Goal: Task Accomplishment & Management: Use online tool/utility

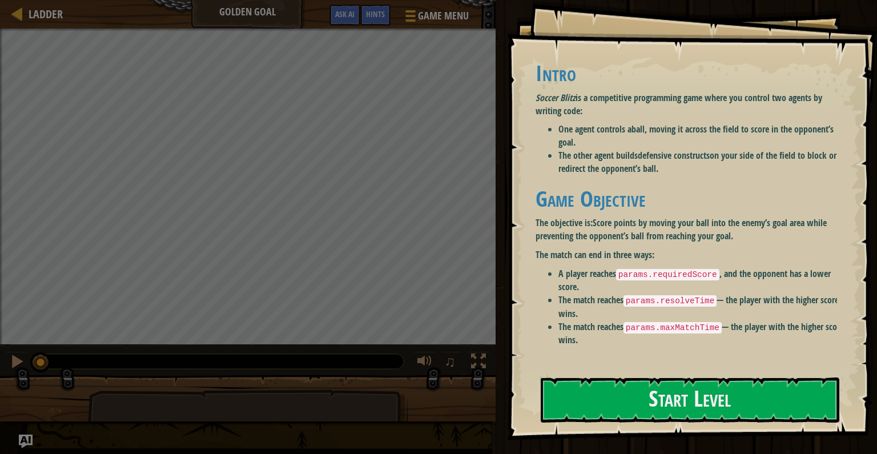
click at [687, 416] on button "Start Level" at bounding box center [690, 400] width 299 height 45
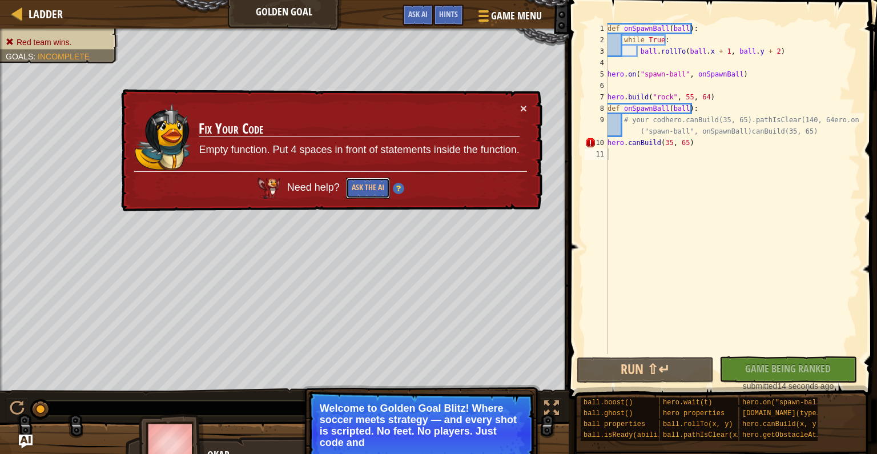
click at [360, 180] on button "Ask the AI" at bounding box center [368, 188] width 44 height 21
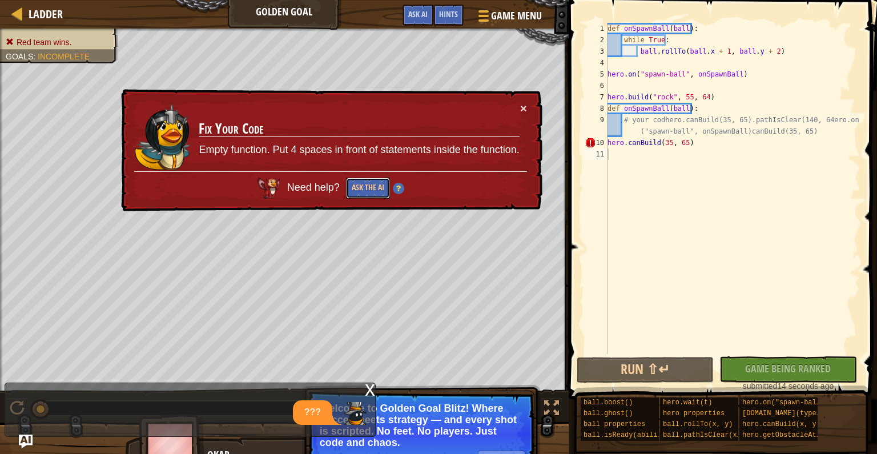
click at [362, 180] on button "Ask the AI" at bounding box center [368, 188] width 44 height 21
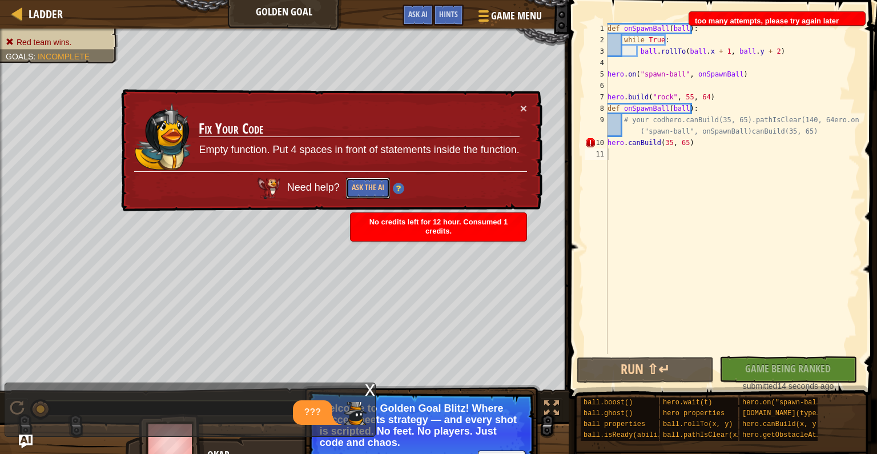
click at [361, 181] on button "Ask the AI" at bounding box center [368, 188] width 44 height 21
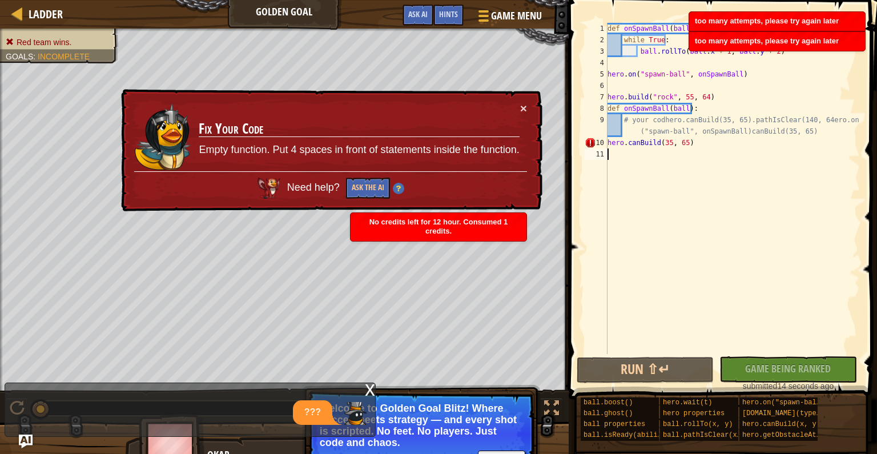
click at [536, 387] on div "Red team wins. Goals : Incomplete x 0 [PERSON_NAME] 5 0 Simple CPU 5 ♫ Okar Ski…" at bounding box center [438, 249] width 877 height 440
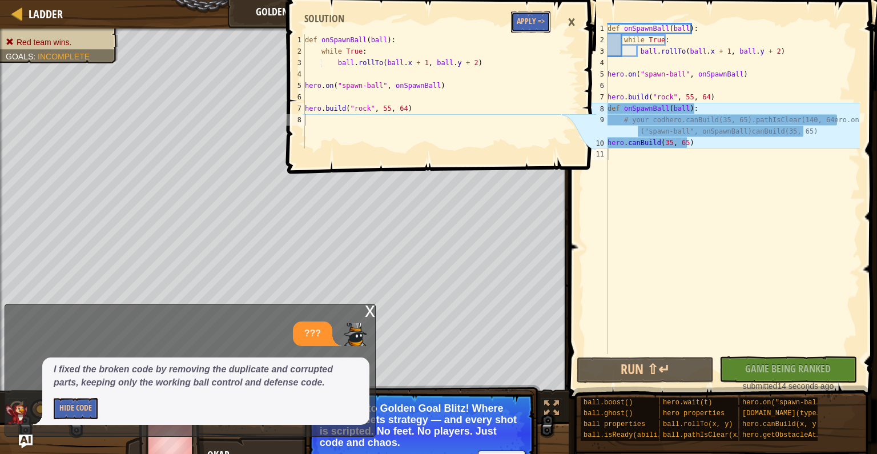
click at [518, 25] on button "Apply =>" at bounding box center [530, 21] width 39 height 21
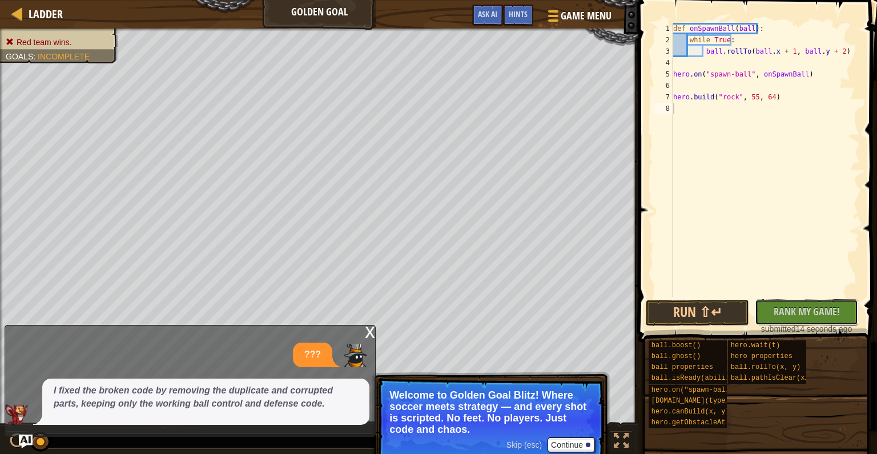
click at [816, 301] on button "No New Code to Rank Rank My Game! Submitting... Submitted for Ranking Failed to…" at bounding box center [806, 312] width 103 height 26
click at [373, 328] on div "x" at bounding box center [370, 331] width 10 height 11
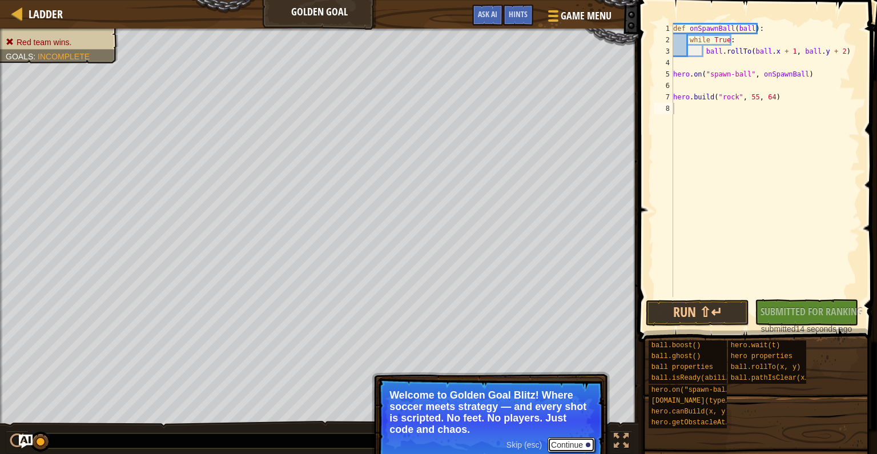
click at [555, 443] on button "Continue" at bounding box center [571, 445] width 47 height 15
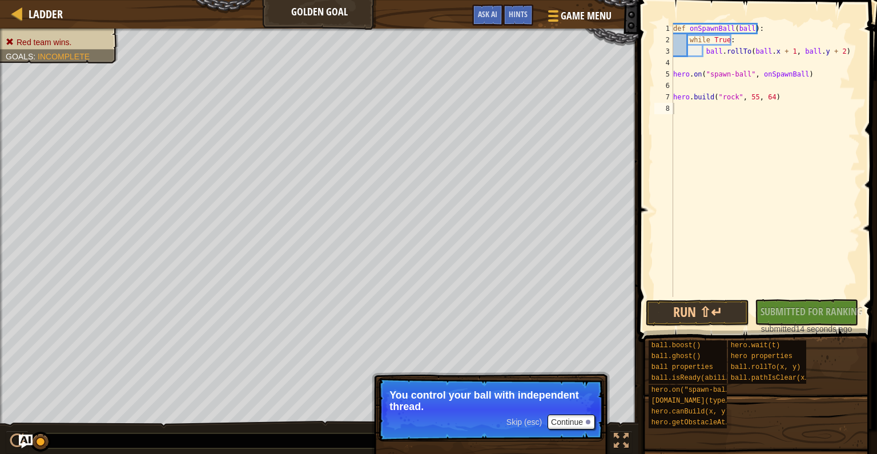
drag, startPoint x: 539, startPoint y: 426, endPoint x: 562, endPoint y: 414, distance: 25.5
click at [547, 418] on div "Skip (esc) Continue" at bounding box center [551, 422] width 89 height 15
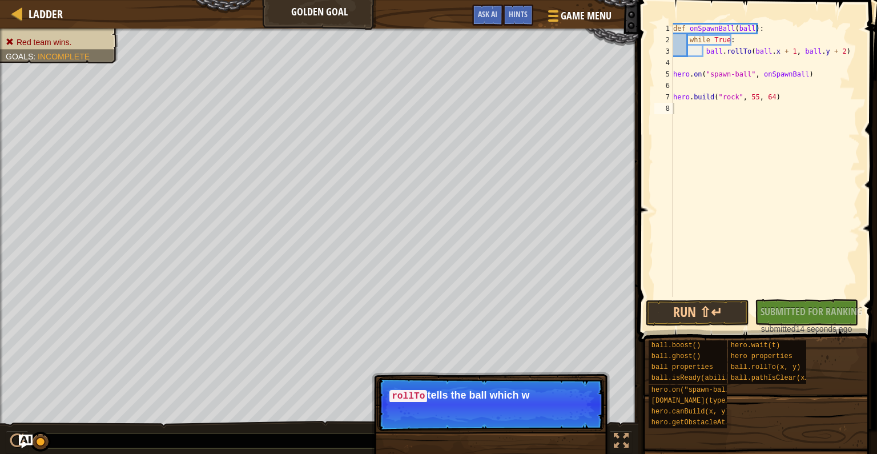
click at [567, 424] on p "Skip (esc) Continue rollTo tells the ball which w" at bounding box center [491, 405] width 227 height 54
click at [574, 422] on p "Skip (esc) Continue rollTo tells the ball which way to go, not" at bounding box center [491, 405] width 227 height 54
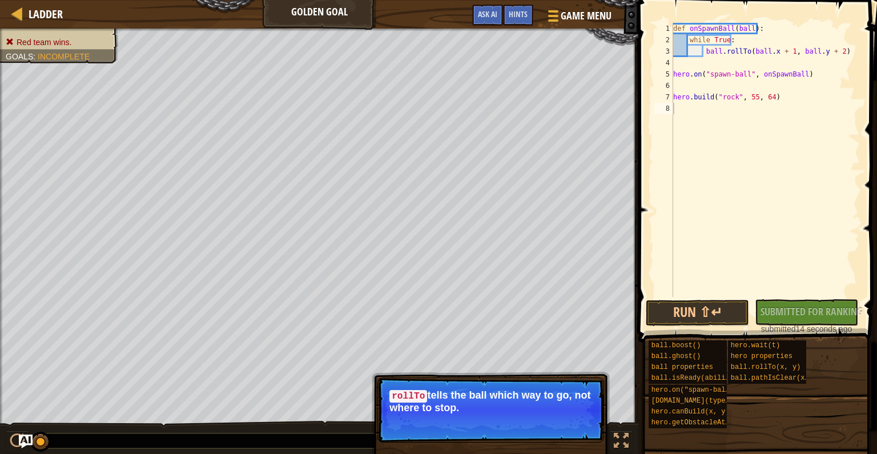
click at [577, 420] on button "Continue" at bounding box center [571, 423] width 47 height 15
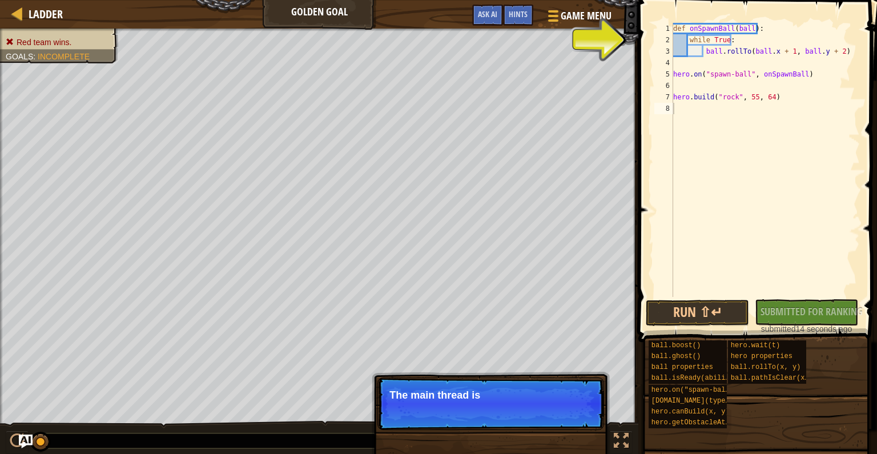
click at [571, 428] on p "Skip (esc) Continue The main thread is" at bounding box center [491, 404] width 227 height 53
click at [571, 428] on p "Skip (esc) Continue The main thread is used fo" at bounding box center [491, 404] width 227 height 53
click at [571, 428] on p "Skip (esc) Continue The main thread is used for the defence" at bounding box center [491, 404] width 227 height 53
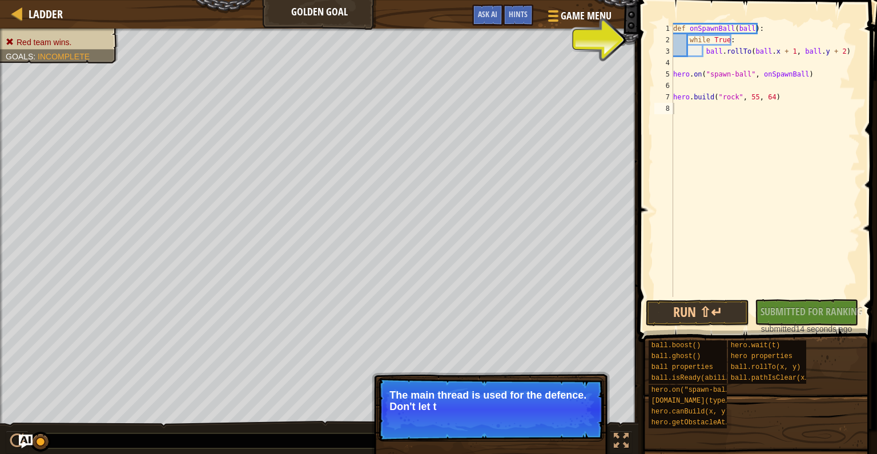
drag, startPoint x: 571, startPoint y: 428, endPoint x: 641, endPoint y: 355, distance: 101.8
click at [587, 418] on p "Skip (esc) Continue The main thread is used for the defence. Don't let t" at bounding box center [491, 410] width 227 height 64
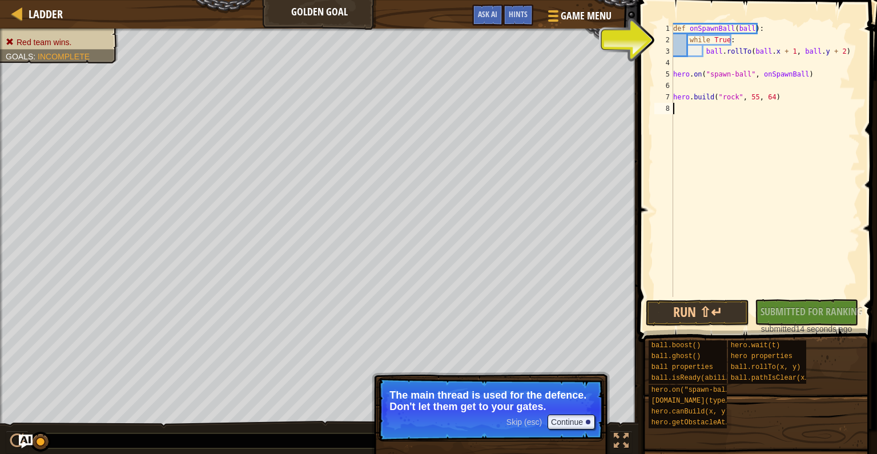
click at [676, 45] on div "def onSpawnBall ( ball ) : while True : ball . rollTo ( ball . x + 1 , ball . y…" at bounding box center [765, 171] width 189 height 297
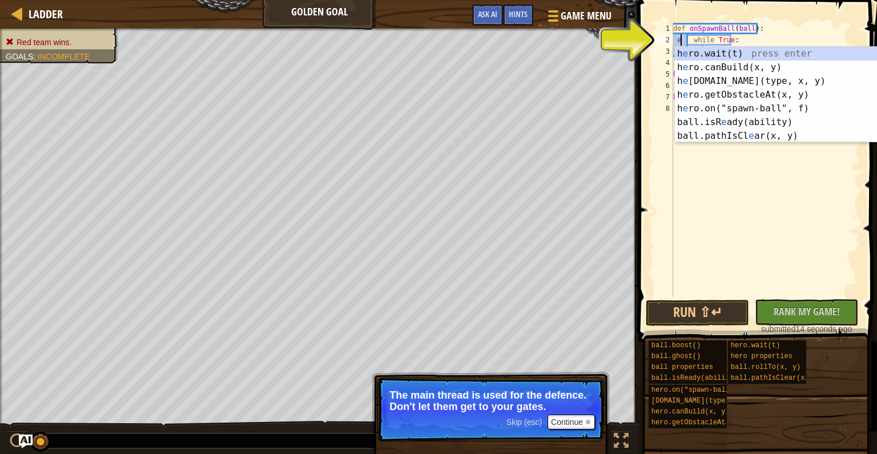
scroll to position [5, 0]
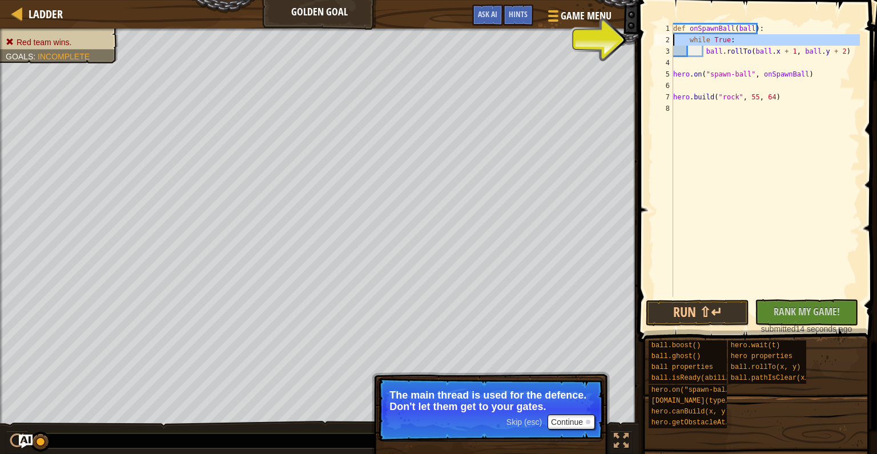
click at [669, 38] on div "2" at bounding box center [664, 39] width 19 height 11
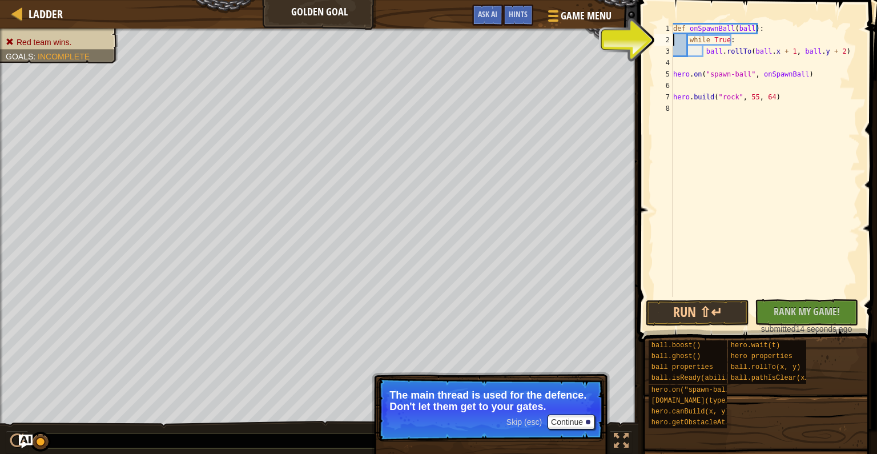
click at [669, 38] on div "2" at bounding box center [664, 39] width 19 height 11
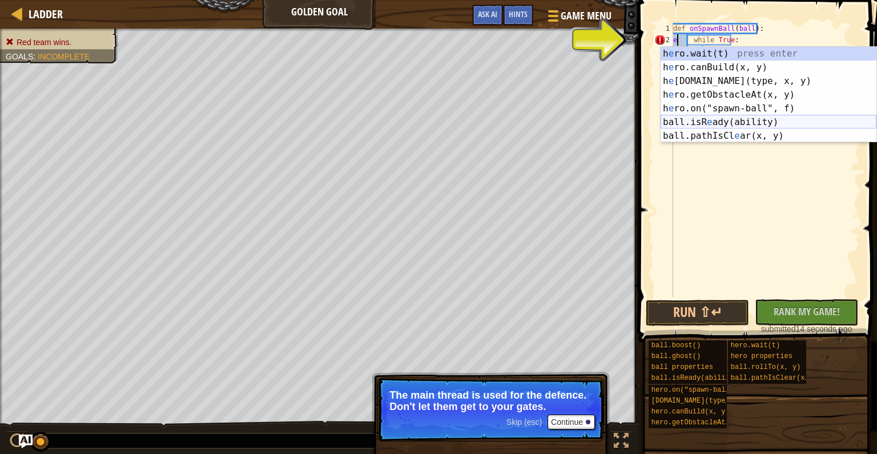
drag, startPoint x: 679, startPoint y: 126, endPoint x: 704, endPoint y: 145, distance: 31.1
click at [704, 0] on body "Ladder Golden Goal Game Menu Done Hints Ask AI 1 2 3 4 5 6 7 8 def onSpawnBall …" at bounding box center [438, 0] width 877 height 0
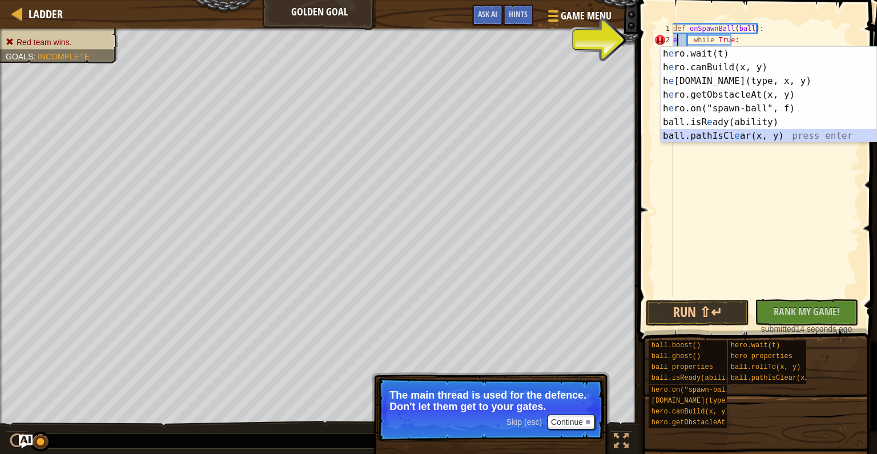
drag, startPoint x: 699, startPoint y: 137, endPoint x: 692, endPoint y: 132, distance: 8.7
click at [697, 135] on div "h e ro.wait(t) press enter h e ro.canBuild(x, y) press enter h e [DOMAIN_NAME](…" at bounding box center [769, 108] width 216 height 123
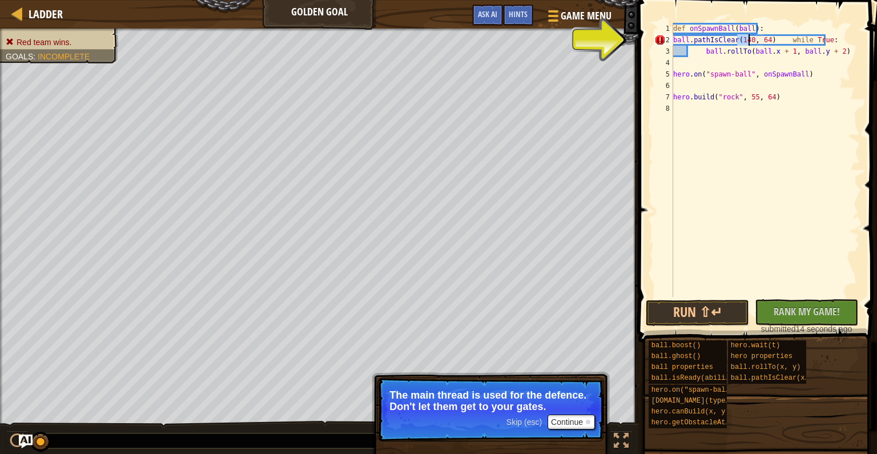
type textarea "ball.pathIsClear(140, 64) while True:"
